Goal: Transaction & Acquisition: Book appointment/travel/reservation

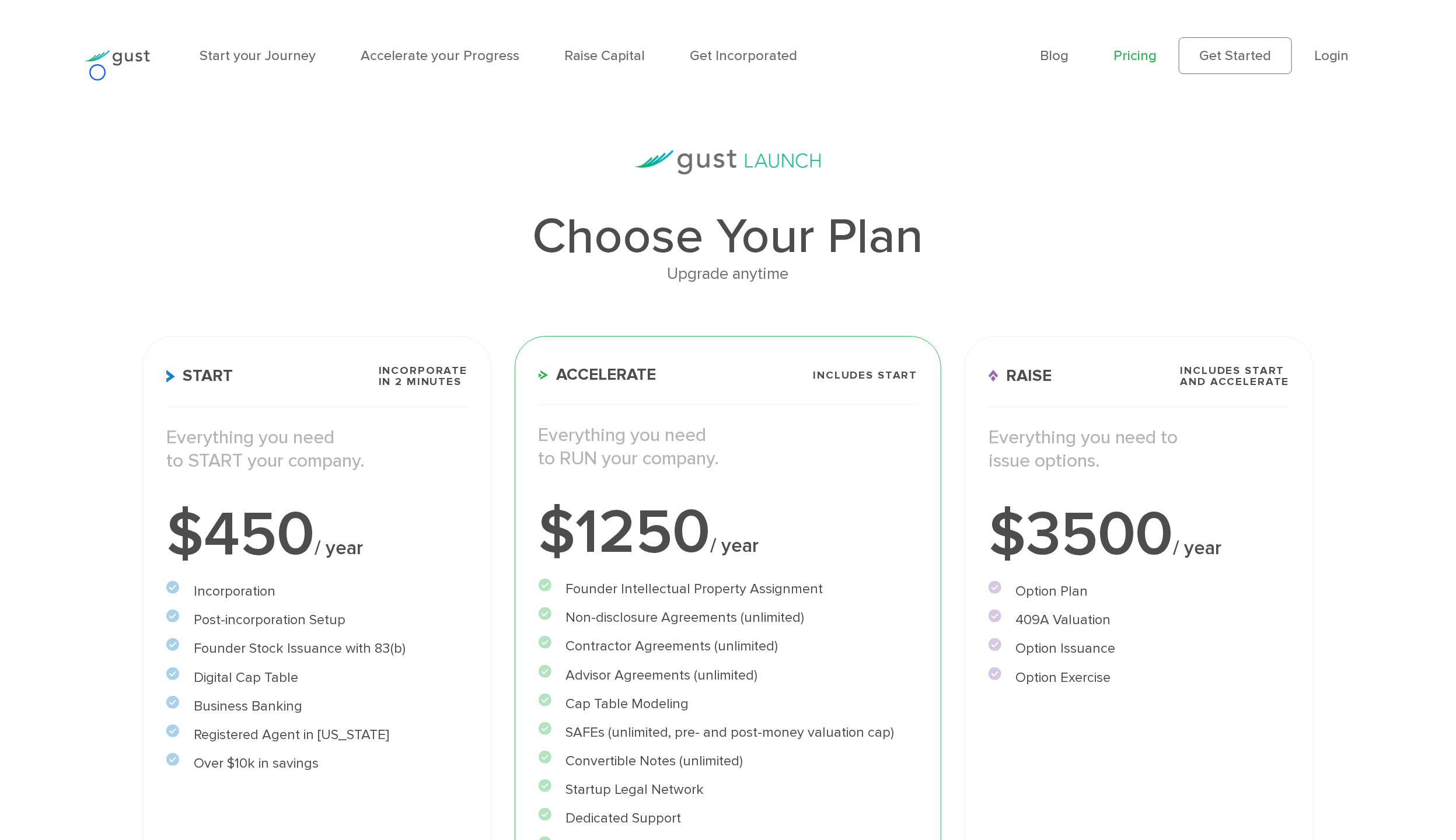
click at [98, 72] on div at bounding box center [117, 55] width 89 height 66
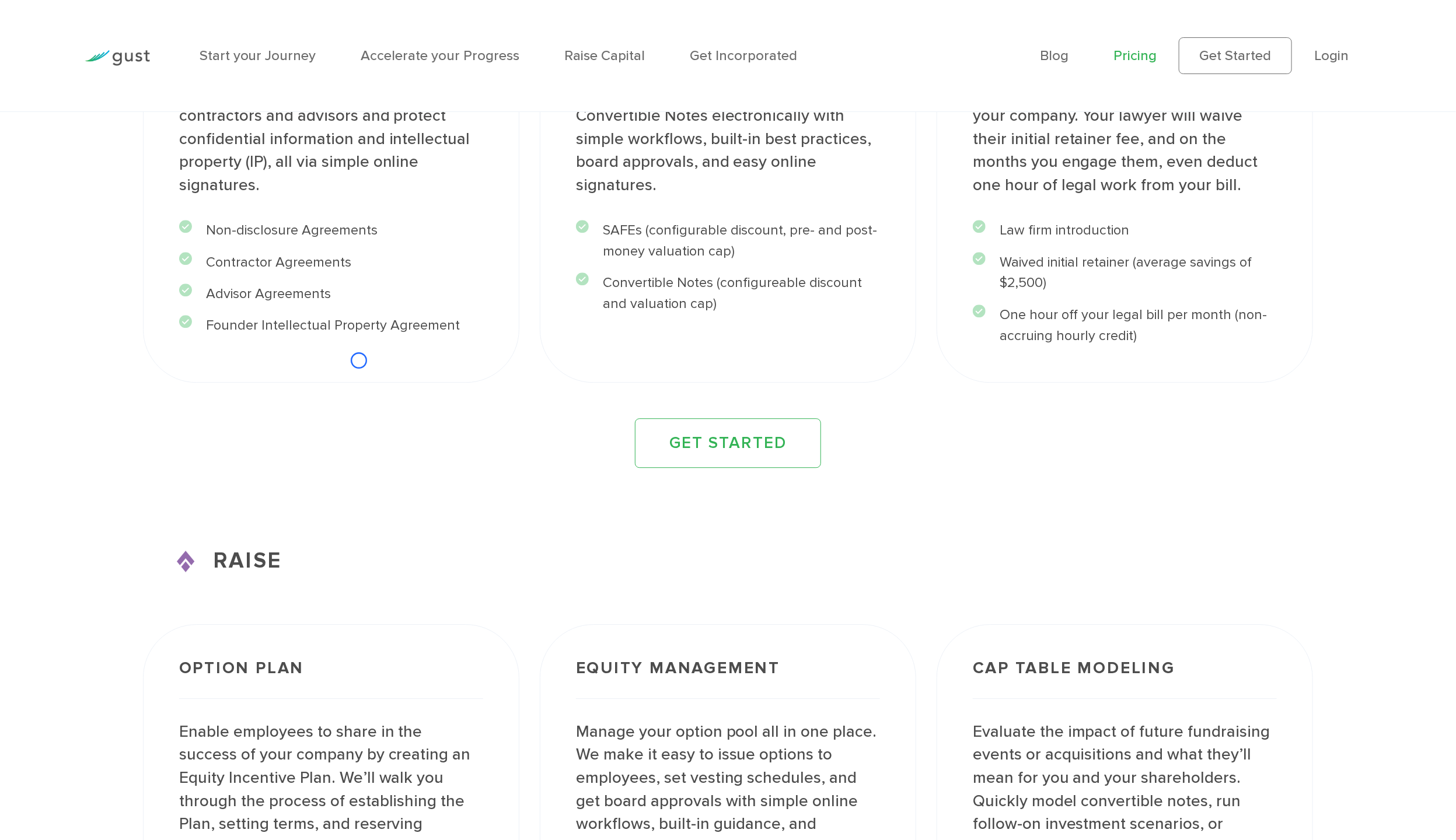
scroll to position [2185, 0]
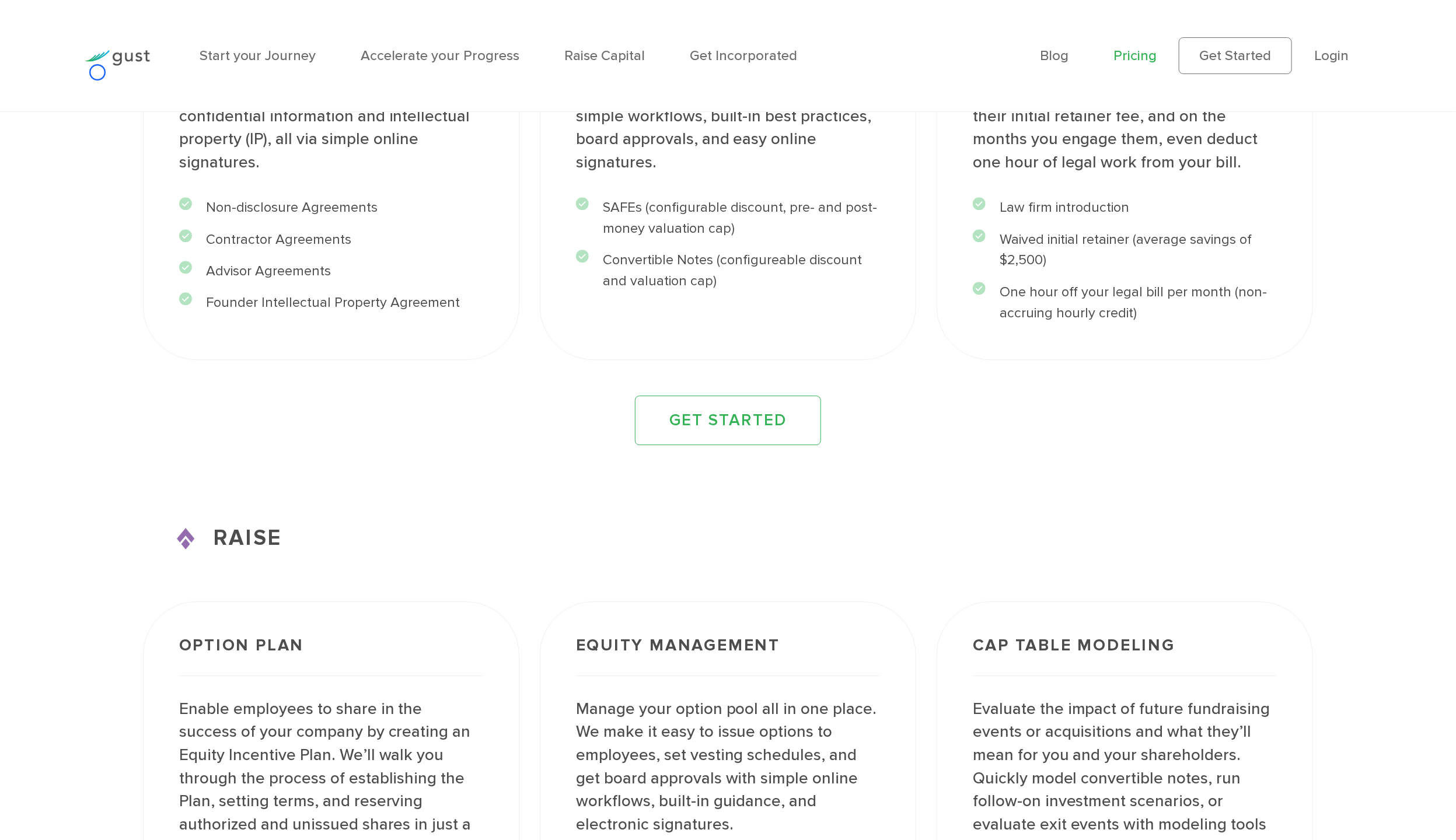
click at [98, 72] on div at bounding box center [117, 55] width 89 height 66
click at [82, 76] on div at bounding box center [117, 55] width 89 height 66
click at [73, 68] on div at bounding box center [117, 55] width 89 height 66
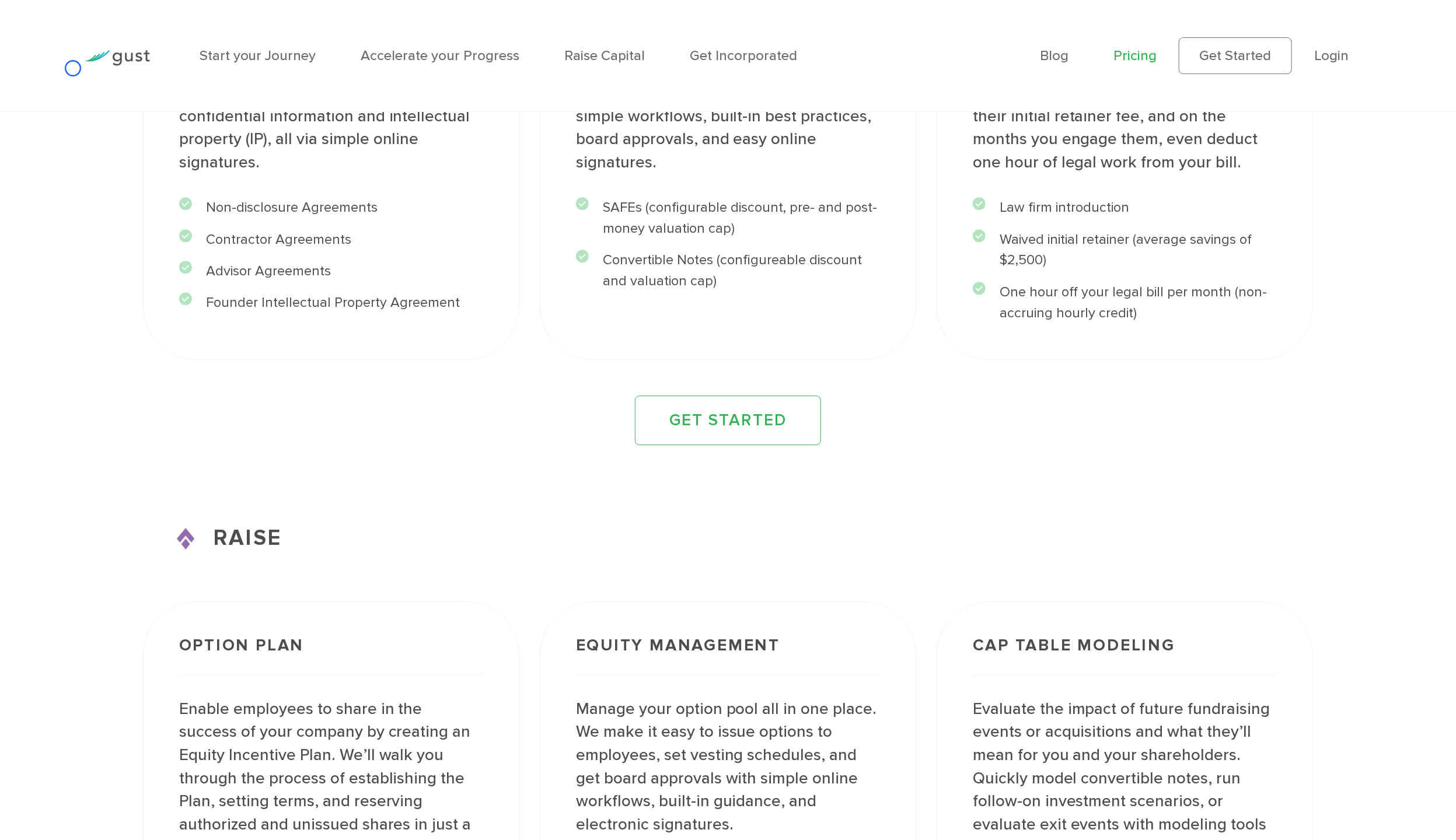
scroll to position [495, 0]
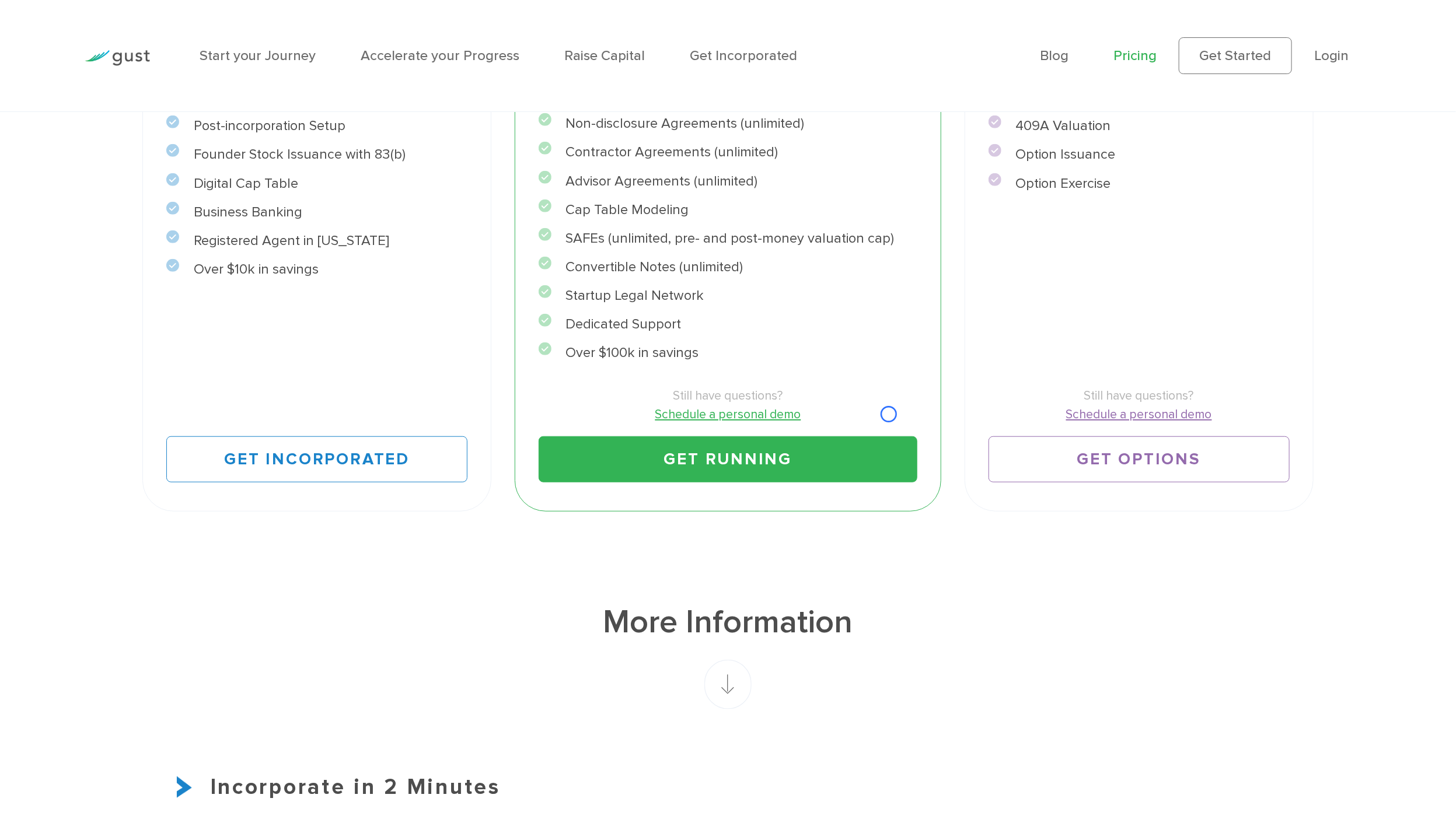
click at [889, 414] on link "Schedule a personal demo" at bounding box center [728, 414] width 379 height 19
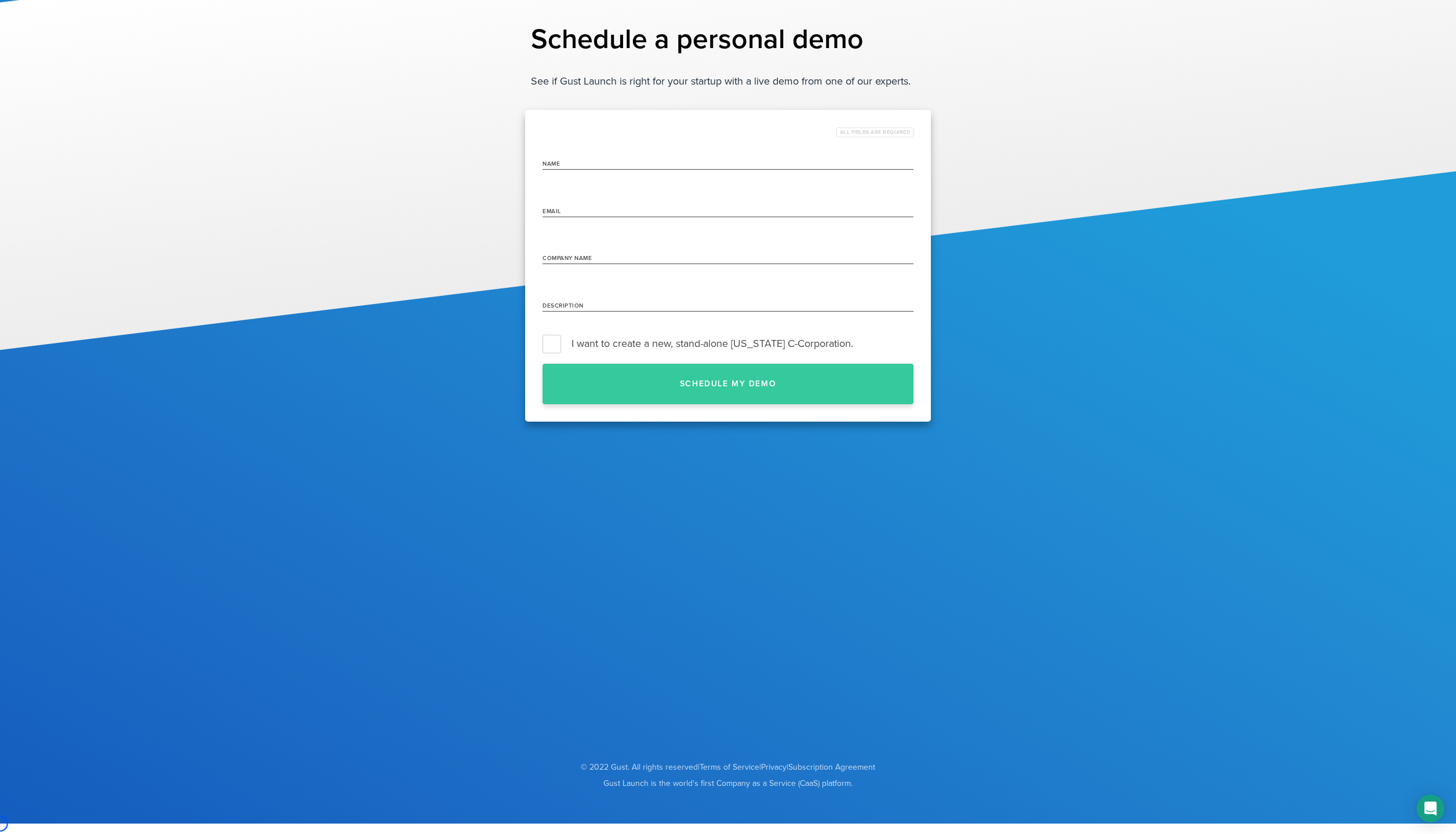
click at [883, 411] on div "All fields are required name Email Company Name Description I want to create a …" at bounding box center [728, 266] width 406 height 312
click at [89, 64] on div at bounding box center [728, 87] width 1456 height 526
click at [863, 769] on link "Subscription Agreement" at bounding box center [832, 767] width 87 height 10
